Goal: Task Accomplishment & Management: Complete application form

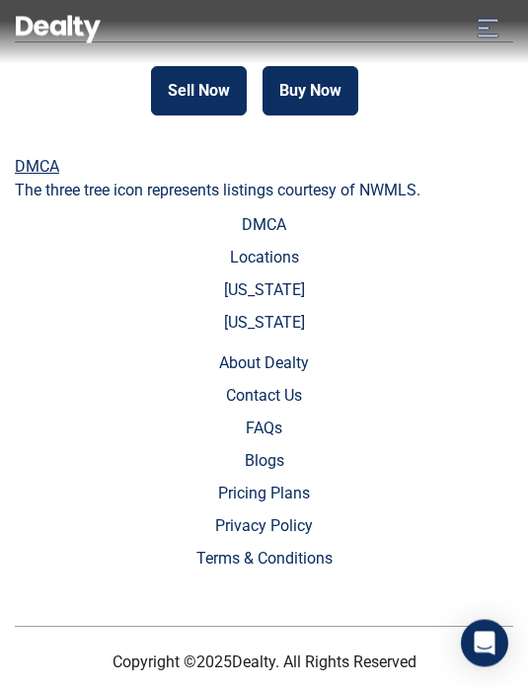
scroll to position [7025, 0]
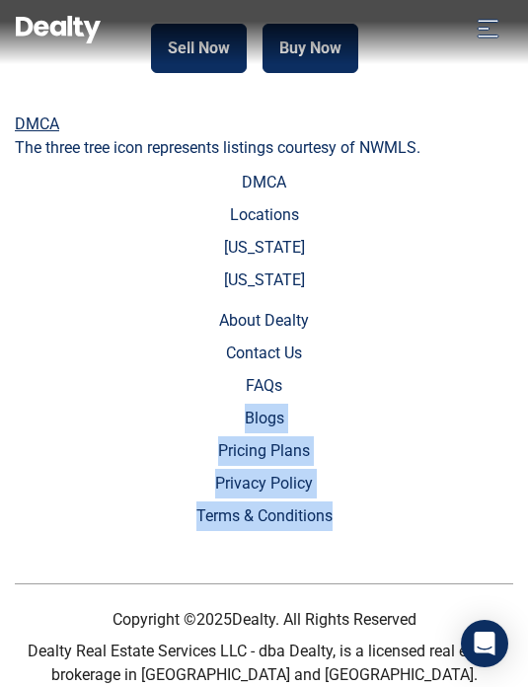
click at [89, 61] on nav "Sell Buy Rent Resources Loan Calculator Loan Options Find an agent What's my Ho…" at bounding box center [264, 32] width 528 height 64
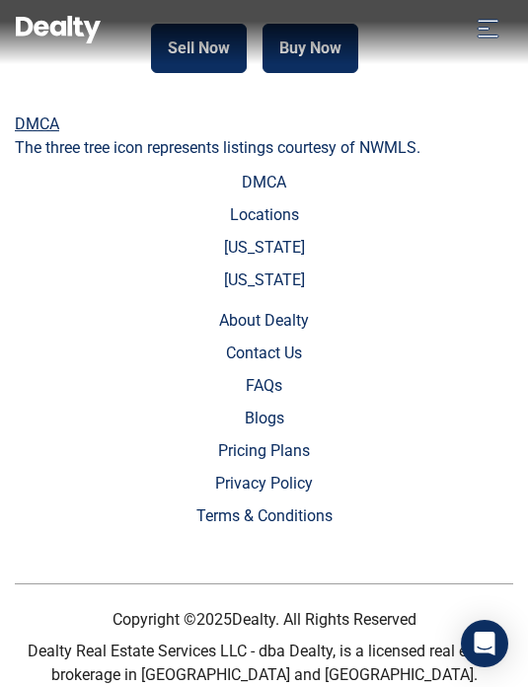
click at [220, 73] on button "Sell Now" at bounding box center [199, 48] width 96 height 49
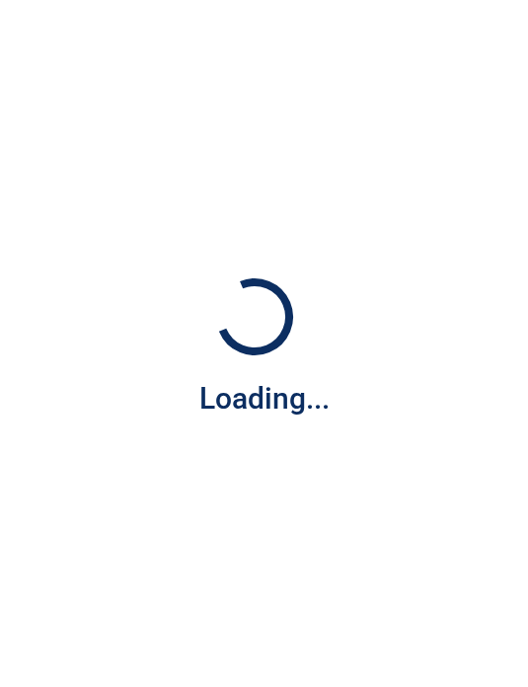
click at [318, 104] on div "Loading..." at bounding box center [264, 343] width 528 height 687
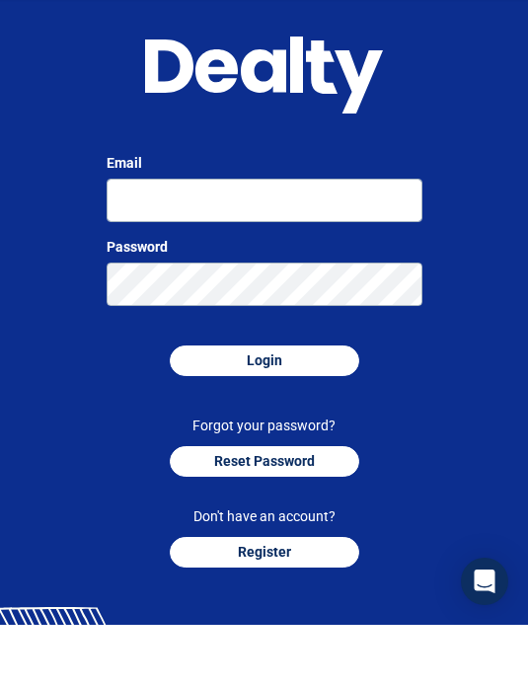
scroll to position [63, 0]
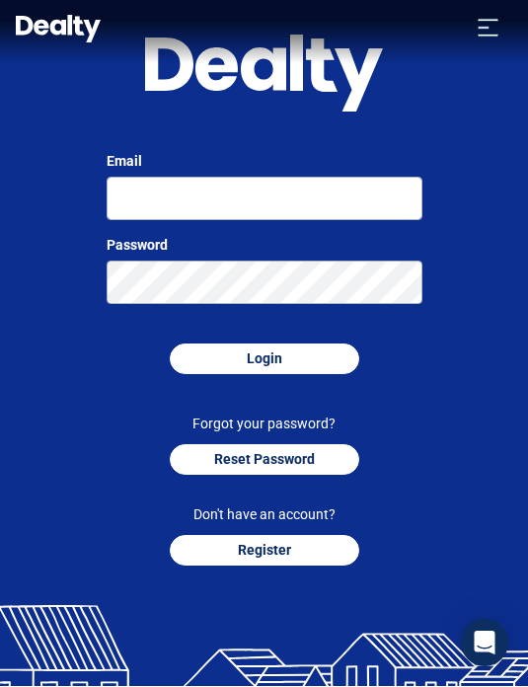
click at [289, 474] on button "Reset Password" at bounding box center [264, 460] width 189 height 31
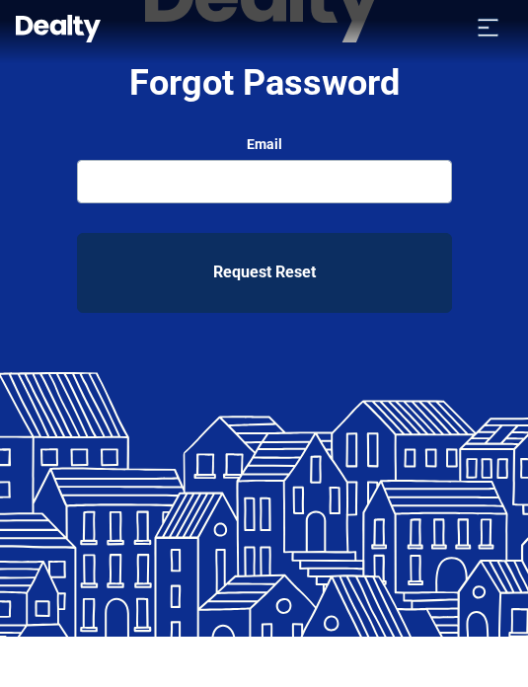
scroll to position [64, 0]
